Goal: Task Accomplishment & Management: Manage account settings

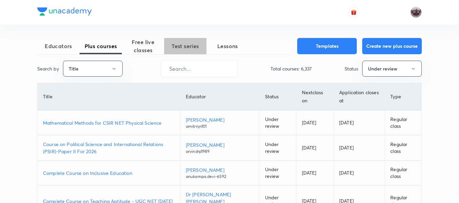
click at [178, 48] on span "Test series" at bounding box center [185, 46] width 42 height 8
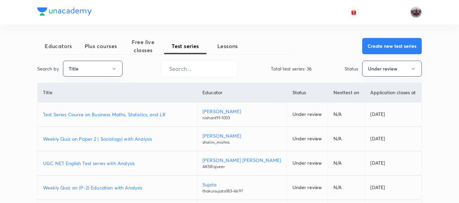
click at [130, 116] on p "Test Series Course on Business Maths, Statistics, and LR" at bounding box center [117, 114] width 148 height 7
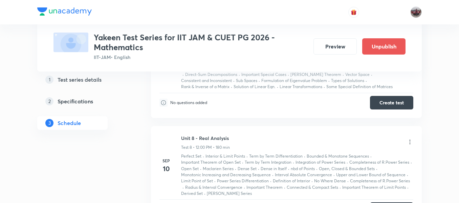
scroll to position [1023, 0]
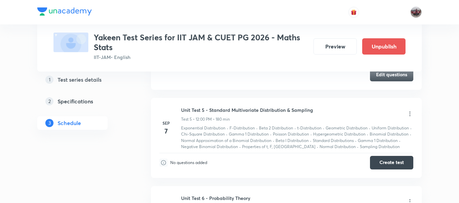
scroll to position [594, 0]
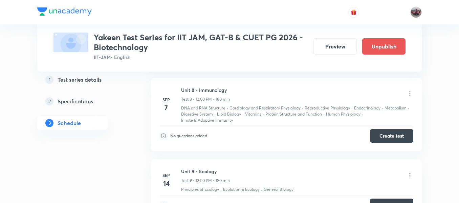
scroll to position [831, 0]
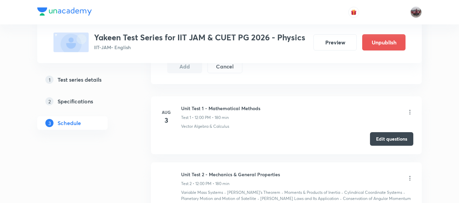
scroll to position [304, 0]
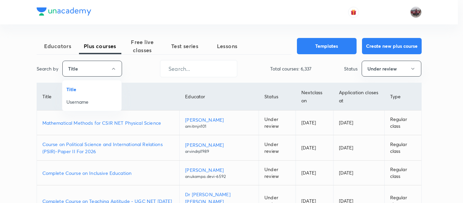
click at [84, 101] on span "Username" at bounding box center [91, 101] width 51 height 7
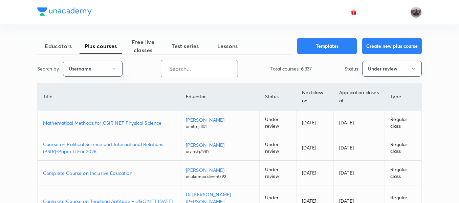
click at [176, 70] on input "text" at bounding box center [199, 68] width 77 height 17
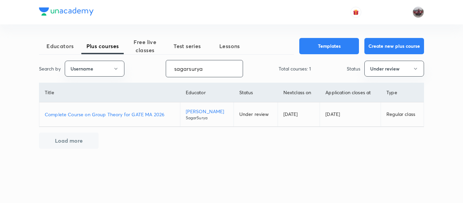
type input "sagarsurya"
click at [137, 114] on p "Complete Course on Group Theory for GATE MA 2026" at bounding box center [110, 114] width 130 height 7
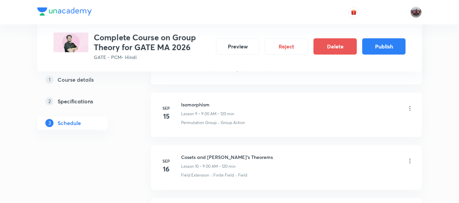
scroll to position [798, 0]
click at [380, 49] on button "Publish" at bounding box center [384, 46] width 43 height 16
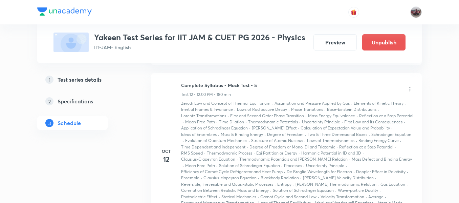
scroll to position [1971, 0]
click at [410, 92] on icon at bounding box center [410, 88] width 7 height 7
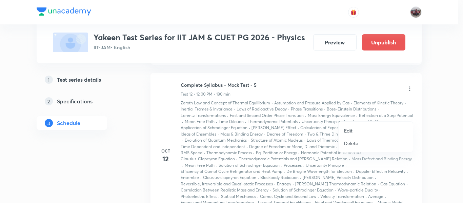
click at [351, 130] on p "Edit" at bounding box center [348, 130] width 8 height 7
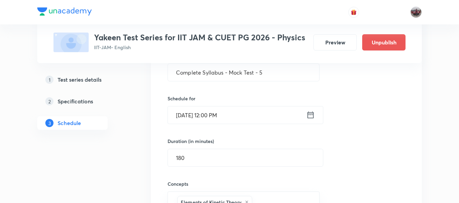
scroll to position [1782, 0]
click at [310, 119] on icon at bounding box center [311, 115] width 6 height 7
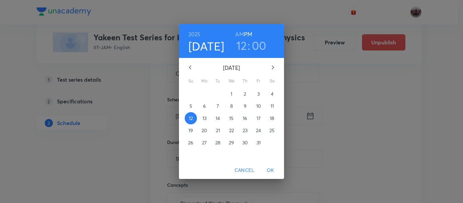
click at [192, 130] on p "19" at bounding box center [190, 130] width 4 height 7
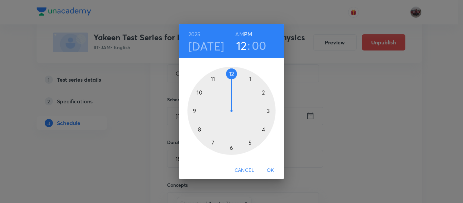
click at [271, 167] on span "OK" at bounding box center [270, 170] width 16 height 8
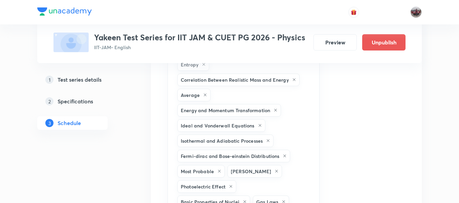
scroll to position [2961, 0]
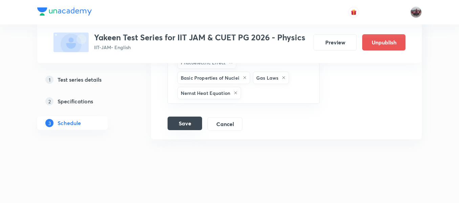
click at [187, 127] on button "Save" at bounding box center [185, 124] width 35 height 14
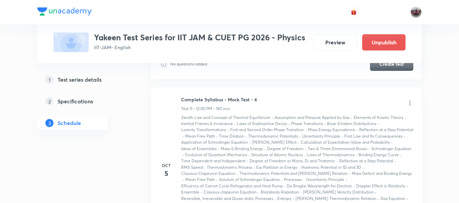
scroll to position [1534, 0]
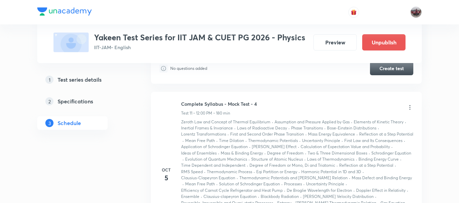
click at [408, 111] on icon at bounding box center [410, 107] width 7 height 7
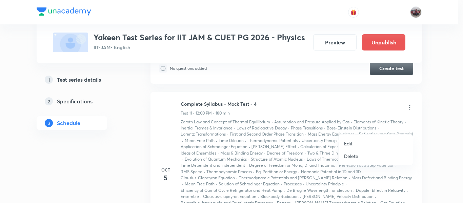
click at [351, 140] on p "Edit" at bounding box center [348, 143] width 8 height 7
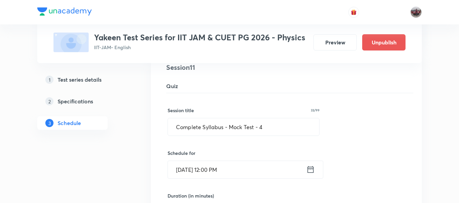
click at [309, 173] on icon at bounding box center [311, 169] width 6 height 7
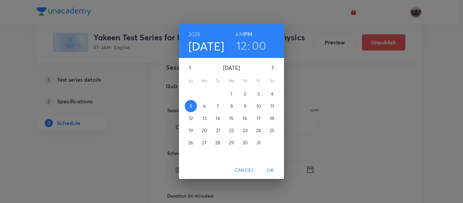
click at [187, 122] on span "12" at bounding box center [191, 118] width 12 height 7
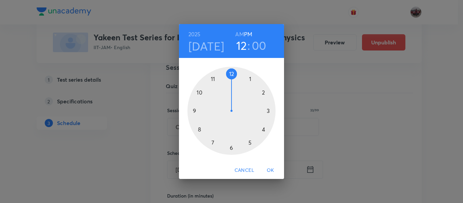
click at [268, 169] on span "OK" at bounding box center [270, 170] width 16 height 8
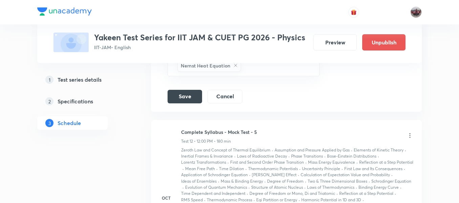
scroll to position [2797, 0]
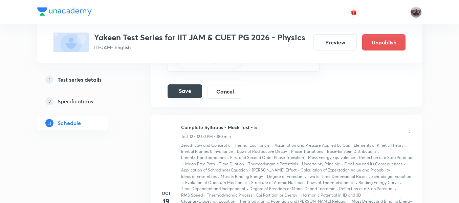
click at [191, 86] on button "Save" at bounding box center [185, 91] width 35 height 14
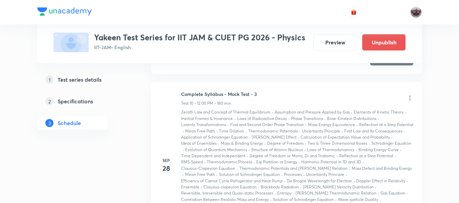
scroll to position [1345, 0]
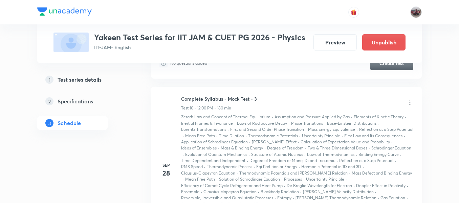
click at [410, 105] on icon at bounding box center [410, 102] width 1 height 4
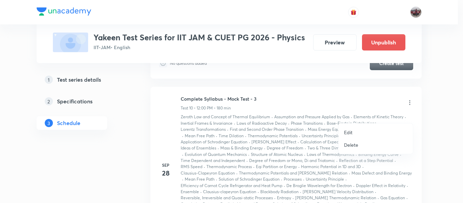
click at [351, 129] on p "Edit" at bounding box center [348, 132] width 8 height 7
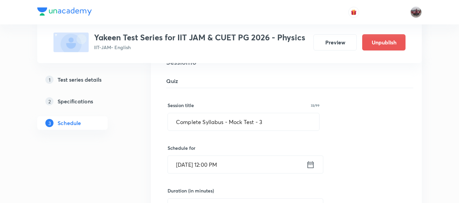
click at [309, 169] on icon at bounding box center [311, 164] width 8 height 9
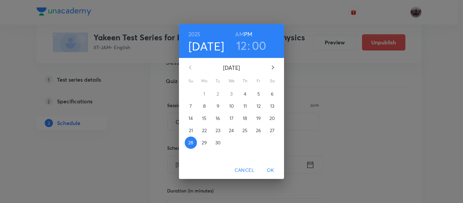
click at [274, 66] on icon "button" at bounding box center [273, 67] width 8 height 8
click at [189, 105] on p "5" at bounding box center [190, 106] width 3 height 7
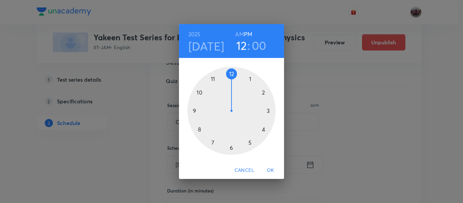
click at [271, 169] on span "OK" at bounding box center [270, 170] width 16 height 8
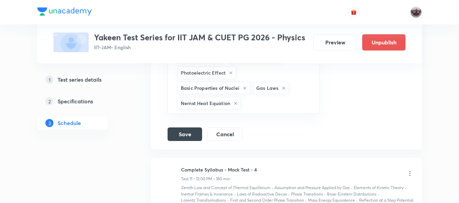
scroll to position [2561, 0]
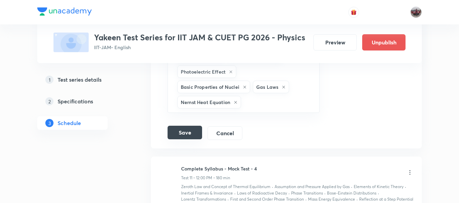
click at [181, 126] on button "Save" at bounding box center [185, 133] width 35 height 14
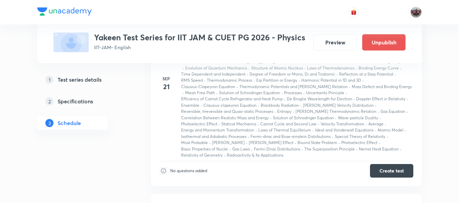
scroll to position [1158, 0]
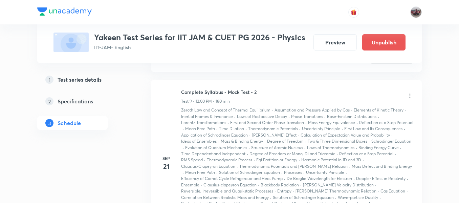
click at [412, 99] on icon at bounding box center [410, 96] width 7 height 7
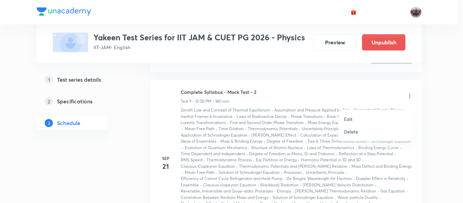
click at [356, 121] on li "Edit" at bounding box center [376, 119] width 74 height 13
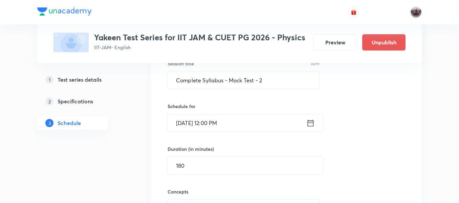
scroll to position [1193, 0]
click at [313, 127] on icon at bounding box center [311, 122] width 8 height 9
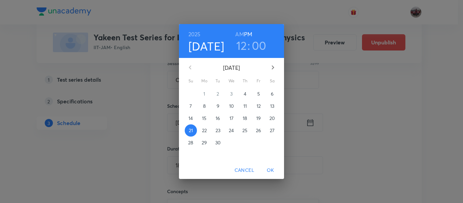
click at [190, 143] on p "28" at bounding box center [190, 142] width 5 height 7
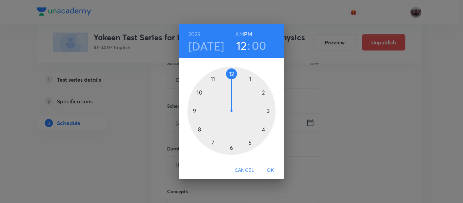
click at [270, 170] on span "OK" at bounding box center [270, 170] width 16 height 8
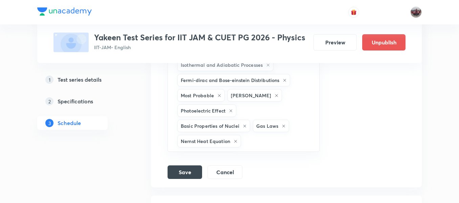
scroll to position [2328, 0]
click at [191, 165] on button "Save" at bounding box center [185, 172] width 35 height 14
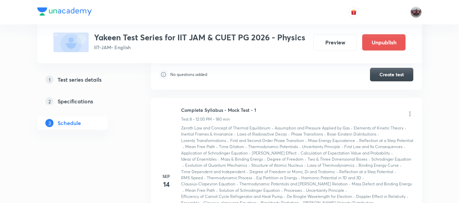
scroll to position [946, 0]
click at [411, 116] on icon at bounding box center [410, 114] width 1 height 4
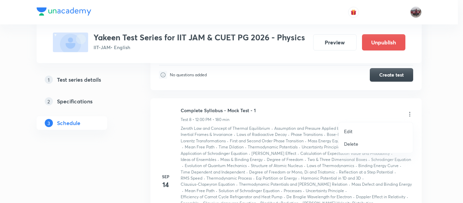
click at [344, 130] on p "Edit" at bounding box center [348, 131] width 8 height 7
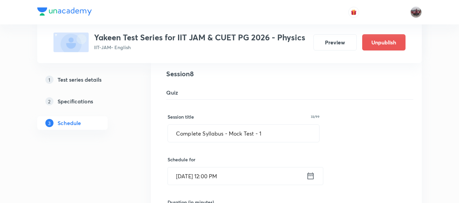
scroll to position [974, 0]
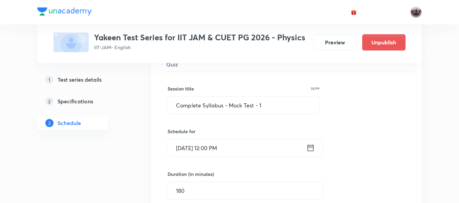
click at [311, 147] on icon at bounding box center [311, 147] width 8 height 9
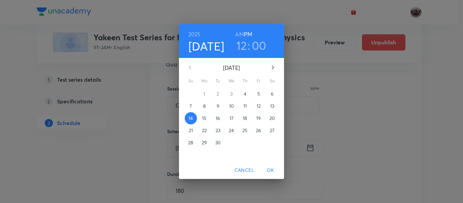
click at [189, 134] on p "21" at bounding box center [191, 130] width 4 height 7
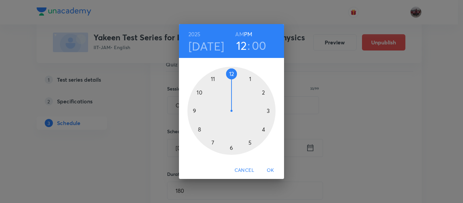
click at [273, 168] on span "OK" at bounding box center [270, 170] width 16 height 8
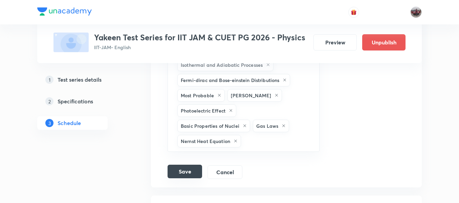
scroll to position [2134, 0]
click at [188, 165] on button "Save" at bounding box center [185, 172] width 35 height 14
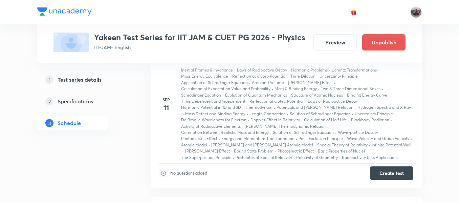
scroll to position [847, 0]
click at [153, 140] on li "[DATE] Unit Test 6 - Modern Physics Test 7 • 12:00 PM • 180 min Inertial Frames…" at bounding box center [286, 115] width 271 height 148
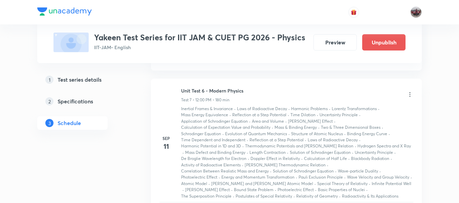
scroll to position [809, 0]
click at [410, 96] on icon at bounding box center [410, 95] width 1 height 4
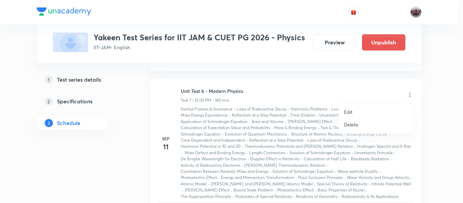
click at [345, 111] on p "Edit" at bounding box center [348, 111] width 8 height 7
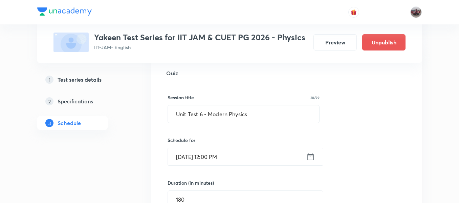
click at [311, 156] on icon at bounding box center [311, 156] width 8 height 9
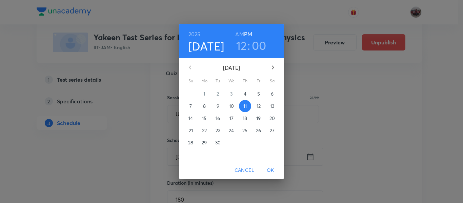
click at [242, 122] on button "18" at bounding box center [245, 118] width 12 height 12
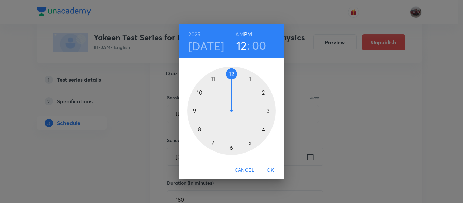
click at [270, 168] on span "OK" at bounding box center [270, 170] width 16 height 8
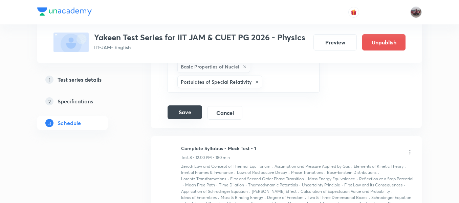
scroll to position [1699, 0]
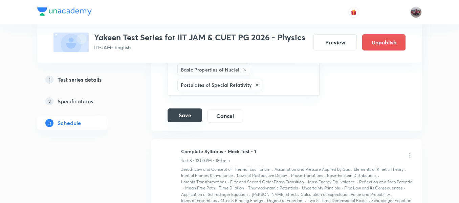
click at [179, 108] on button "Save" at bounding box center [185, 115] width 35 height 14
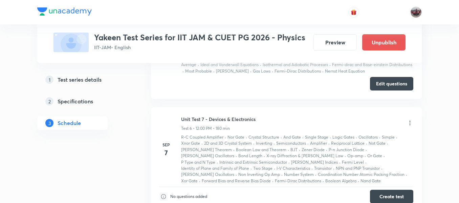
scroll to position [668, 0]
click at [409, 125] on icon at bounding box center [410, 123] width 7 height 7
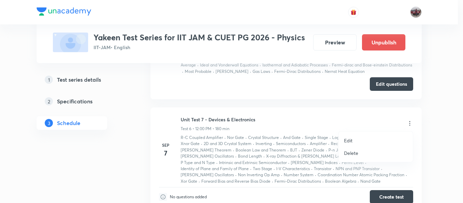
click at [347, 139] on p "Edit" at bounding box center [348, 140] width 8 height 7
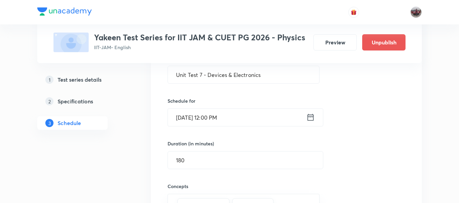
scroll to position [736, 0]
click at [312, 117] on icon at bounding box center [311, 117] width 6 height 7
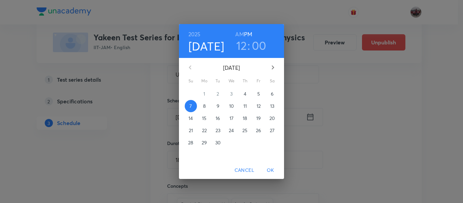
click at [190, 118] on p "14" at bounding box center [190, 118] width 4 height 7
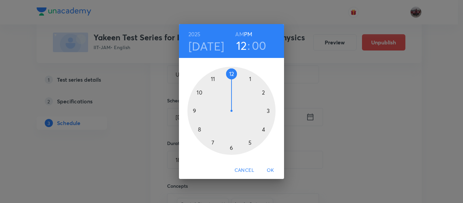
click at [271, 170] on span "OK" at bounding box center [270, 170] width 16 height 8
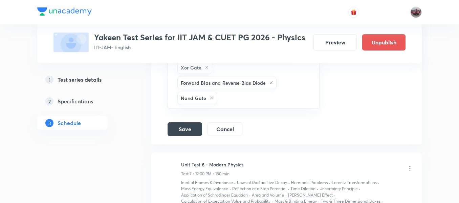
scroll to position [1267, 0]
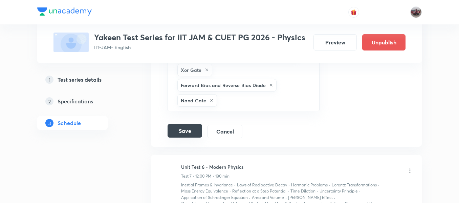
click at [190, 124] on button "Save" at bounding box center [185, 131] width 35 height 14
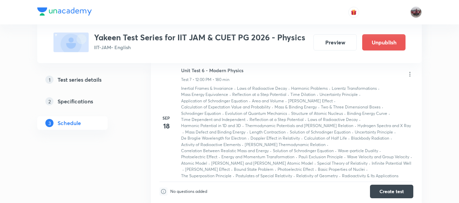
scroll to position [882, 0]
